Goal: Task Accomplishment & Management: Complete application form

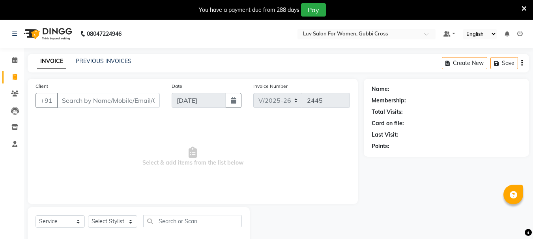
select select "7221"
select select "service"
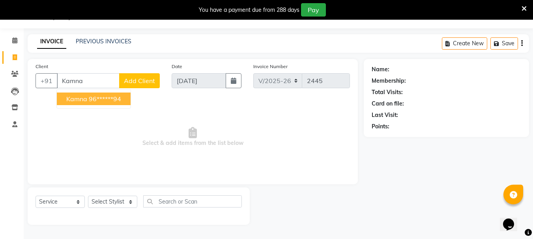
click at [88, 96] on button "Kamna 96******94" at bounding box center [94, 99] width 74 height 13
type input "96******94"
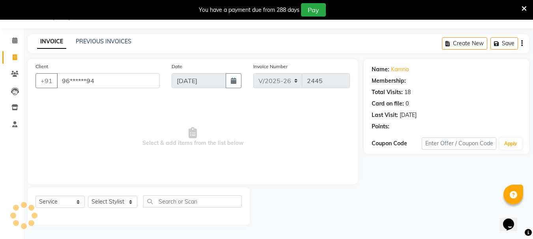
select select "1: Object"
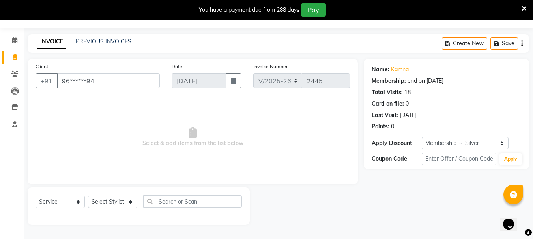
click at [112, 196] on div "Select Service Product Membership Package Voucher Prepaid Gift Card Select Styl…" at bounding box center [138, 205] width 206 height 19
click at [112, 198] on select "Select Stylist [PERSON_NAME] Buati [PERSON_NAME] Hriatpuii [PERSON_NAME] Kimi L…" at bounding box center [112, 202] width 49 height 12
select select "71440"
click at [88, 196] on select "Select Stylist [PERSON_NAME] Buati [PERSON_NAME] Hriatpuii [PERSON_NAME] Kimi L…" at bounding box center [112, 202] width 49 height 12
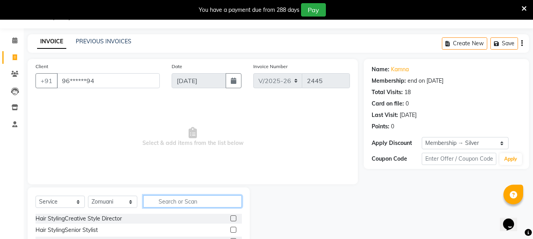
click at [165, 202] on input "text" at bounding box center [192, 202] width 99 height 12
type input "fon"
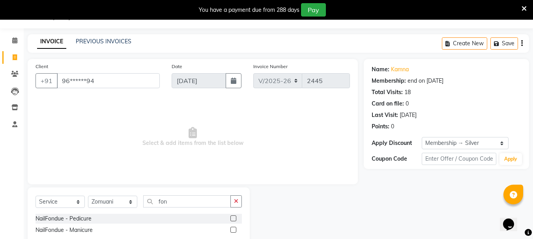
click at [232, 219] on label at bounding box center [233, 219] width 6 height 6
click at [232, 219] on input "checkbox" at bounding box center [232, 218] width 5 height 5
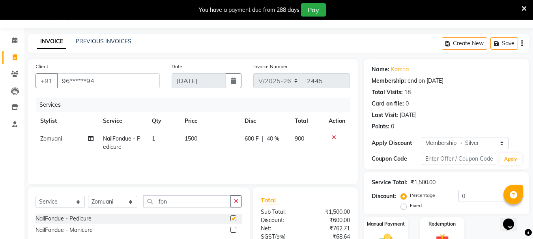
checkbox input "false"
click at [201, 138] on td "1500" at bounding box center [210, 143] width 60 height 26
select select "71440"
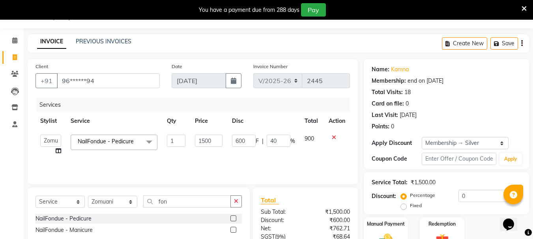
click at [234, 231] on label at bounding box center [233, 230] width 6 height 6
click at [234, 231] on input "checkbox" at bounding box center [232, 230] width 5 height 5
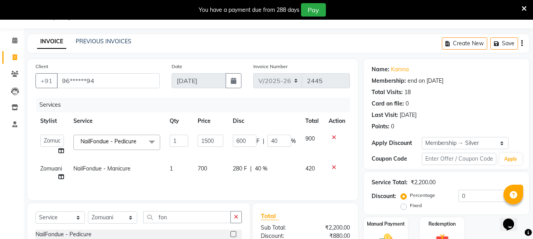
checkbox input "false"
click at [334, 136] on icon at bounding box center [334, 138] width 4 height 6
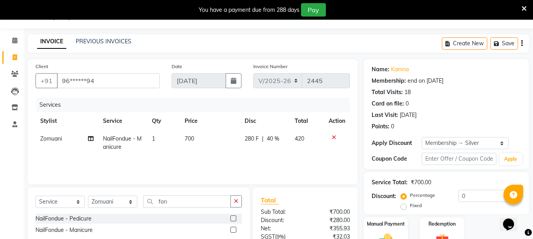
click at [195, 144] on td "700" at bounding box center [210, 143] width 60 height 26
select select "71440"
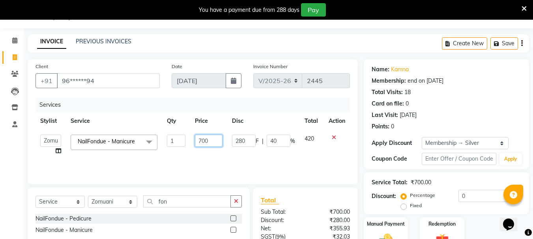
click at [202, 138] on input "700" at bounding box center [208, 141] width 27 height 12
type input "500"
click at [219, 157] on div "Services Stylist Service Qty Price Disc Total Action [PERSON_NAME] Buati Deepa …" at bounding box center [192, 137] width 314 height 79
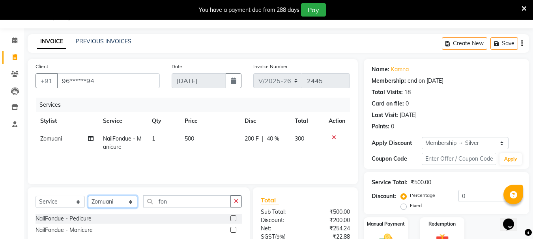
click at [109, 204] on select "Select Stylist [PERSON_NAME] Buati [PERSON_NAME] Hriatpuii [PERSON_NAME] Kimi L…" at bounding box center [112, 202] width 49 height 12
select select "64250"
click at [88, 196] on select "Select Stylist [PERSON_NAME] Buati [PERSON_NAME] Hriatpuii [PERSON_NAME] Kimi L…" at bounding box center [112, 202] width 49 height 12
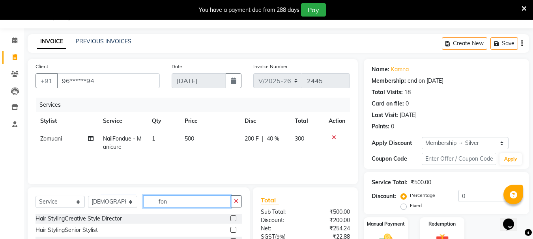
click at [183, 205] on input "fon" at bounding box center [187, 202] width 88 height 12
type input "f"
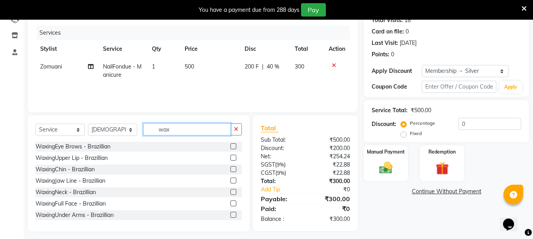
scroll to position [96, 0]
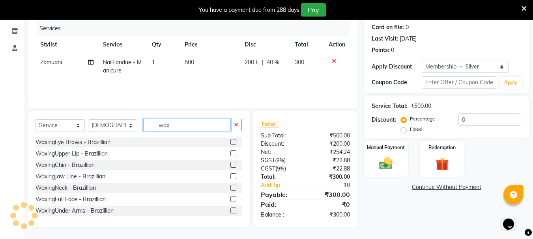
type input "wax"
click at [230, 153] on label at bounding box center [233, 154] width 6 height 6
click at [230, 153] on input "checkbox" at bounding box center [232, 153] width 5 height 5
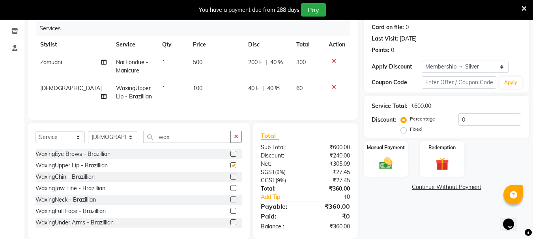
checkbox input "false"
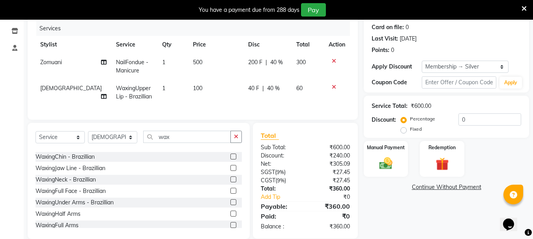
scroll to position [39, 0]
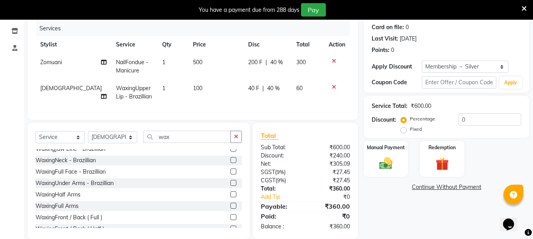
click at [230, 186] on label at bounding box center [233, 183] width 6 height 6
click at [230, 186] on input "checkbox" at bounding box center [232, 183] width 5 height 5
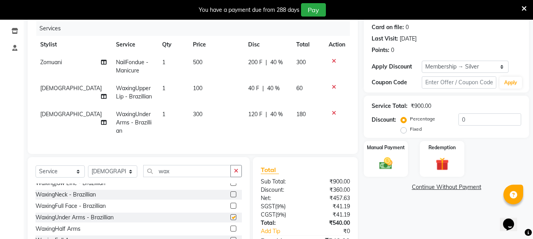
checkbox input "false"
click at [230, 232] on label at bounding box center [233, 229] width 6 height 6
click at [230, 232] on input "checkbox" at bounding box center [232, 229] width 5 height 5
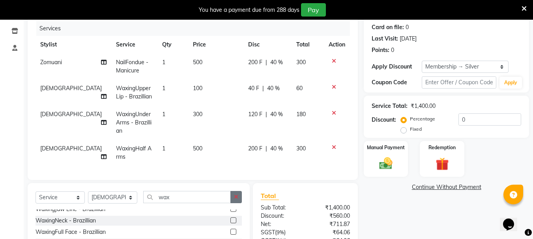
checkbox input "false"
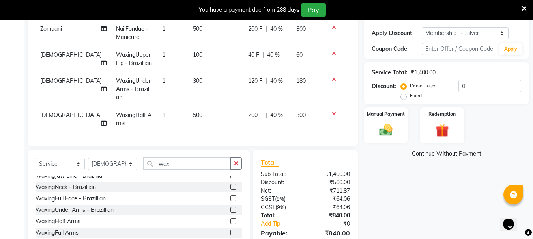
scroll to position [174, 0]
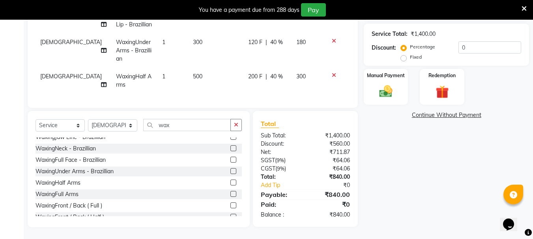
click at [230, 193] on label at bounding box center [233, 194] width 6 height 6
click at [230, 193] on input "checkbox" at bounding box center [232, 194] width 5 height 5
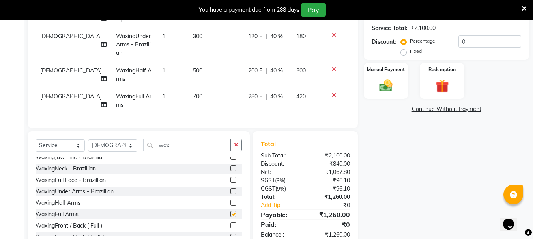
checkbox input "false"
click at [334, 69] on icon at bounding box center [334, 70] width 4 height 6
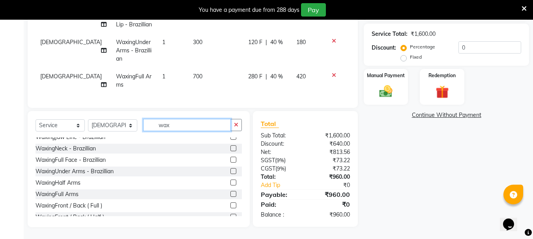
click at [183, 123] on input "wax" at bounding box center [187, 125] width 88 height 12
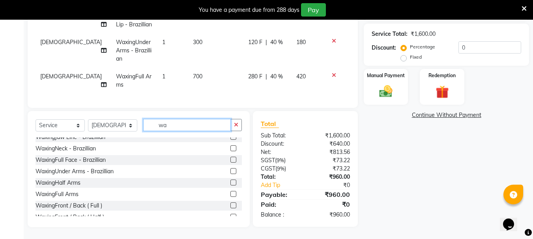
type input "w"
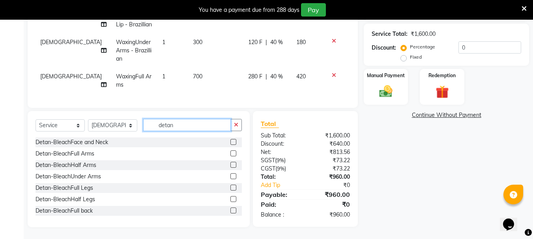
type input "detan"
click at [230, 142] on label at bounding box center [233, 142] width 6 height 6
click at [230, 142] on input "checkbox" at bounding box center [232, 142] width 5 height 5
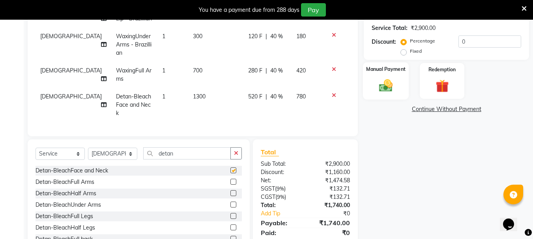
checkbox input "false"
click at [379, 83] on img at bounding box center [386, 86] width 22 height 16
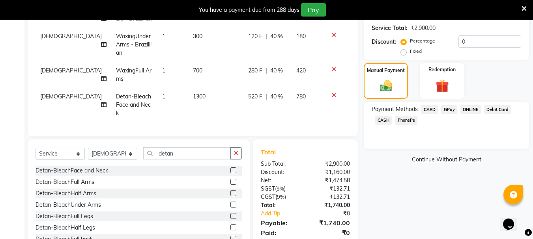
click at [450, 108] on span "GPay" at bounding box center [449, 109] width 16 height 9
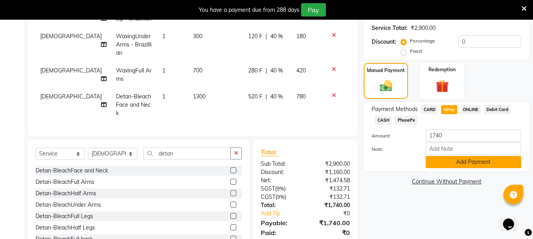
click at [444, 162] on button "Add Payment" at bounding box center [472, 162] width 95 height 12
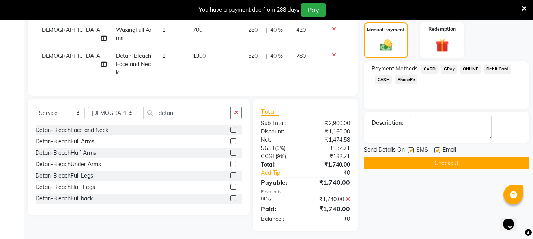
scroll to position [216, 0]
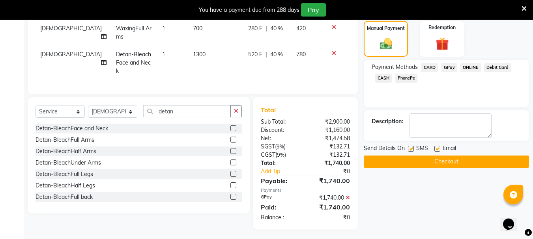
click at [444, 163] on button "Checkout" at bounding box center [446, 162] width 165 height 12
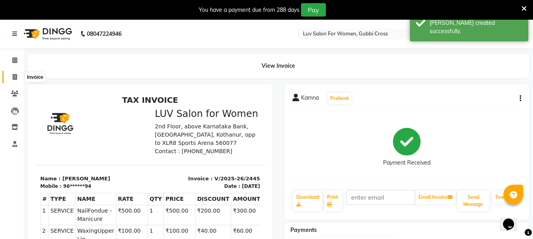
click at [16, 77] on icon at bounding box center [15, 77] width 4 height 6
select select "service"
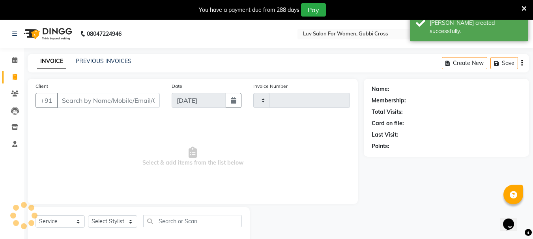
scroll to position [20, 0]
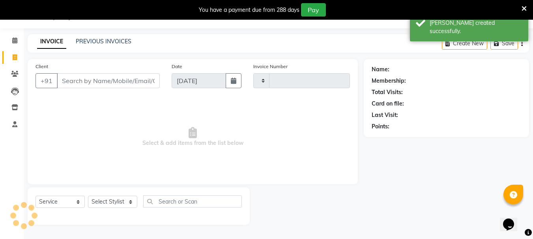
type input "2446"
select select "7221"
